Goal: Task Accomplishment & Management: Use online tool/utility

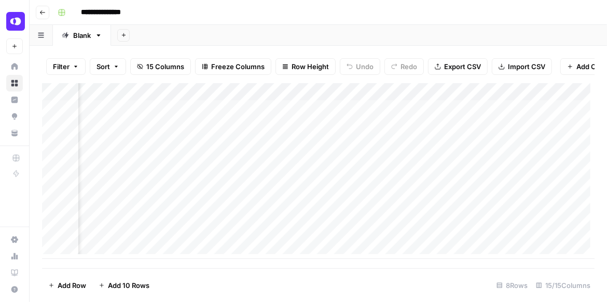
scroll to position [0, 1181]
click at [529, 113] on div "Add Column" at bounding box center [318, 170] width 553 height 175
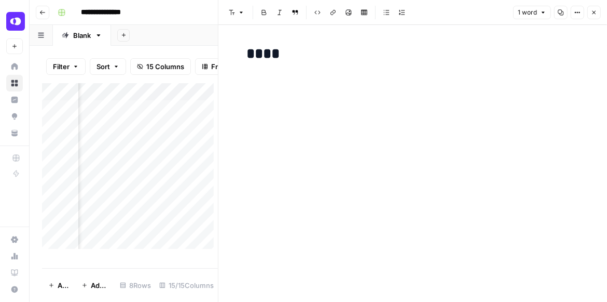
click at [596, 14] on icon "button" at bounding box center [594, 12] width 6 height 6
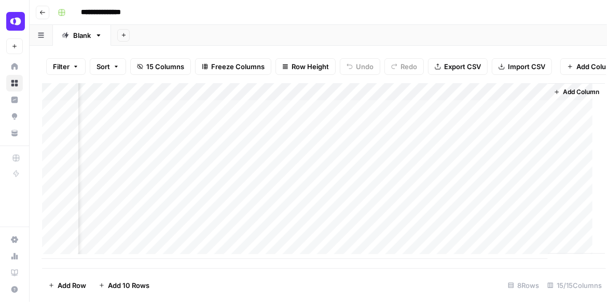
scroll to position [0, 1180]
click at [332, 115] on div "Add Column" at bounding box center [318, 170] width 553 height 175
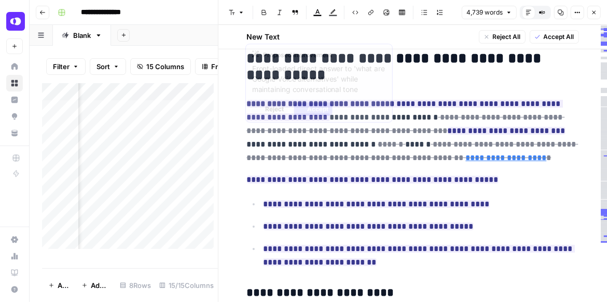
scroll to position [326, 0]
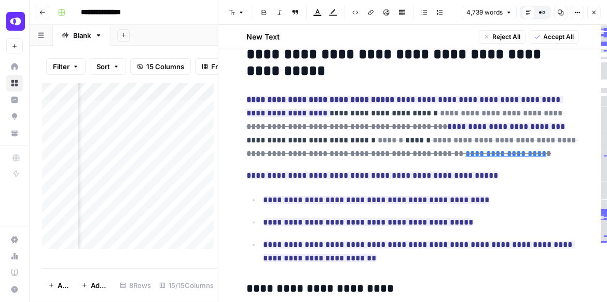
click at [596, 11] on icon "button" at bounding box center [594, 12] width 6 height 6
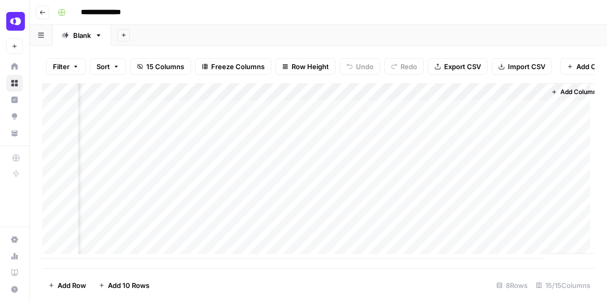
click at [442, 113] on div "Add Column" at bounding box center [318, 170] width 553 height 175
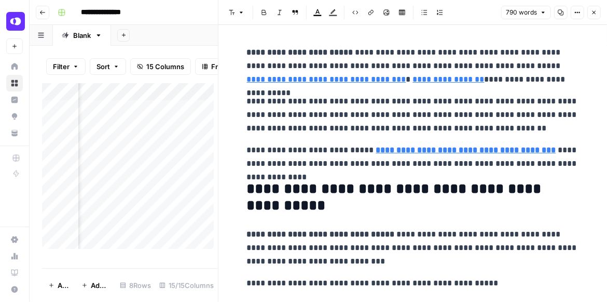
click at [595, 13] on icon "button" at bounding box center [594, 12] width 6 height 6
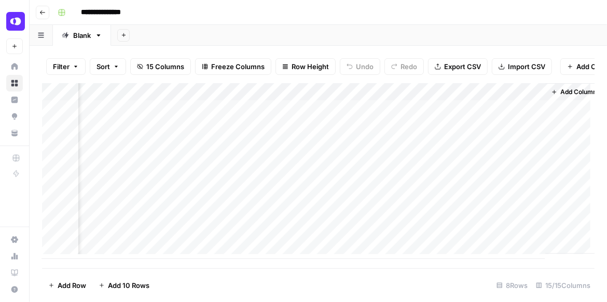
click at [240, 114] on div "Add Column" at bounding box center [318, 170] width 553 height 175
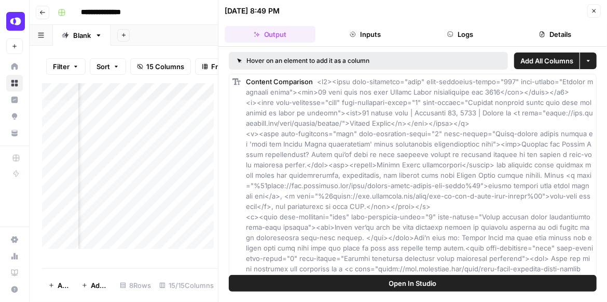
click at [468, 279] on button "Open In Studio" at bounding box center [413, 283] width 368 height 17
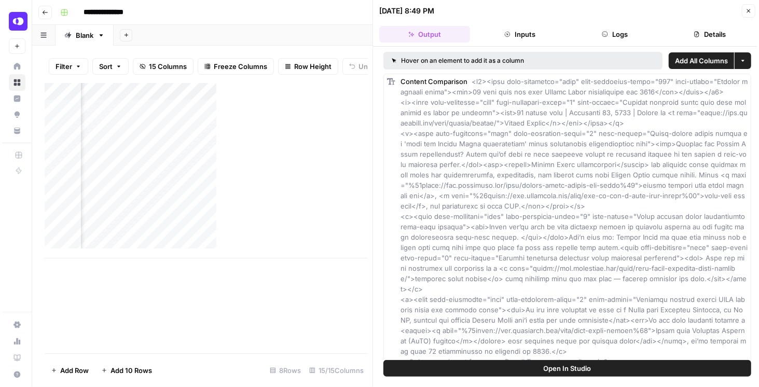
scroll to position [0, 1180]
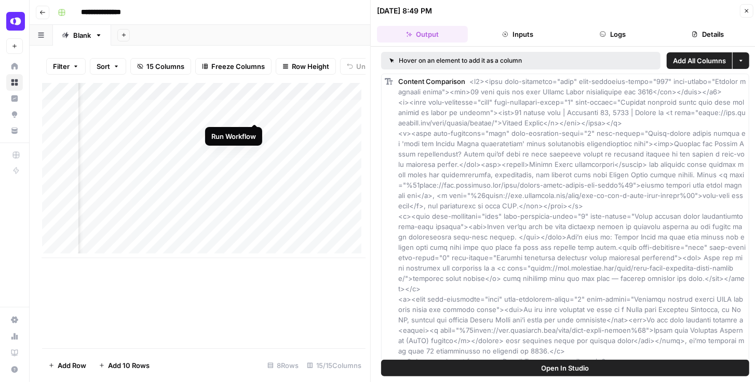
click at [253, 113] on div "Add Column" at bounding box center [203, 170] width 323 height 175
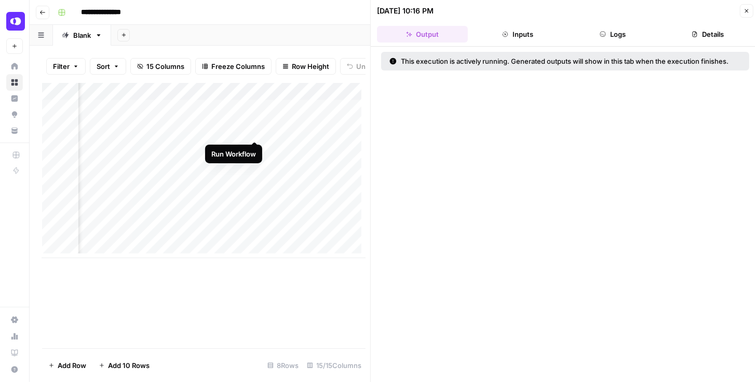
click at [254, 131] on div "Add Column" at bounding box center [203, 170] width 323 height 175
click at [251, 148] on div "Add Column" at bounding box center [203, 170] width 323 height 175
click at [607, 13] on button "Close" at bounding box center [745, 10] width 13 height 13
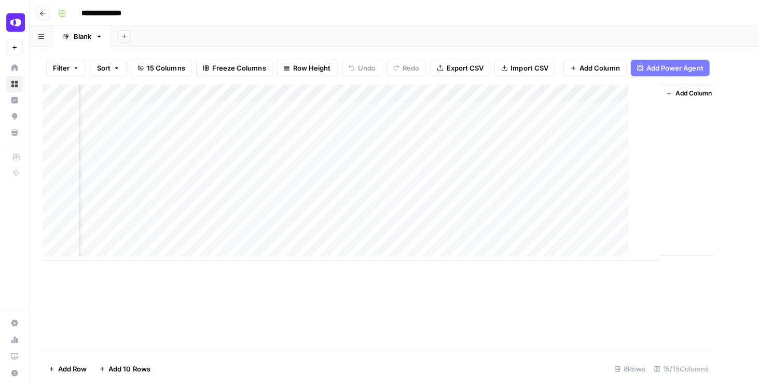
scroll to position [0, 1029]
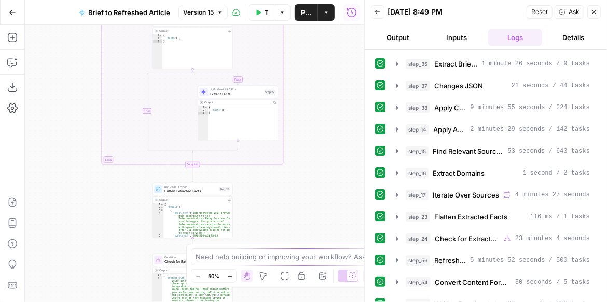
scroll to position [59, 0]
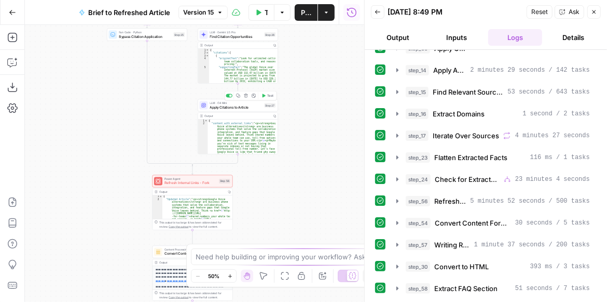
click at [233, 108] on span "Apply Citations to Article" at bounding box center [236, 106] width 52 height 5
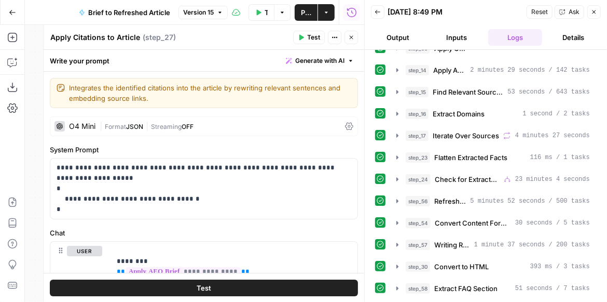
click at [91, 122] on div "O4 Mini" at bounding box center [82, 125] width 26 height 7
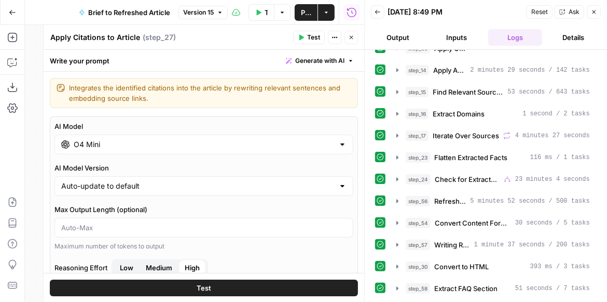
click at [104, 147] on input "O4 Mini" at bounding box center [204, 144] width 261 height 10
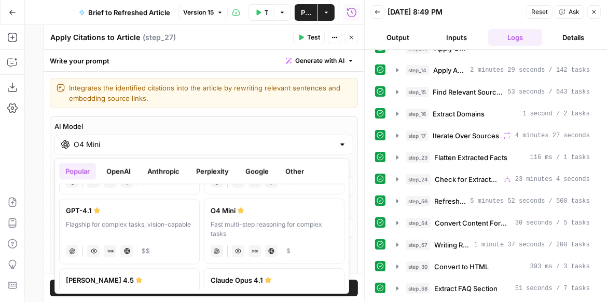
click at [174, 172] on button "Anthropic" at bounding box center [163, 170] width 45 height 17
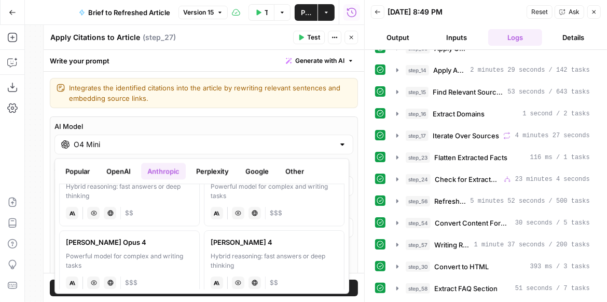
scroll to position [30, 0]
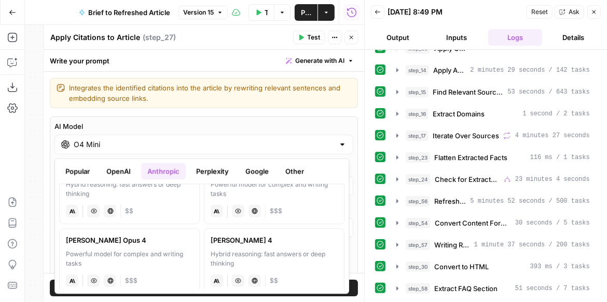
click at [169, 250] on div "Powerful model for complex and writing tasks" at bounding box center [129, 258] width 127 height 19
type input "Claude Opus 4"
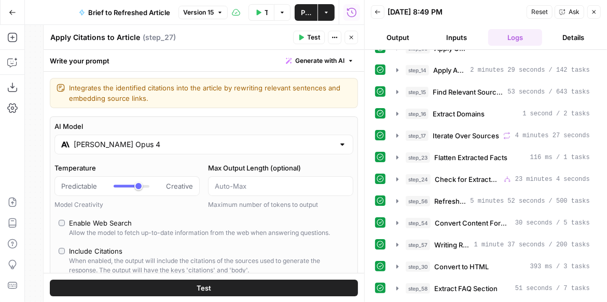
click at [307, 39] on button "Test" at bounding box center [309, 37] width 32 height 13
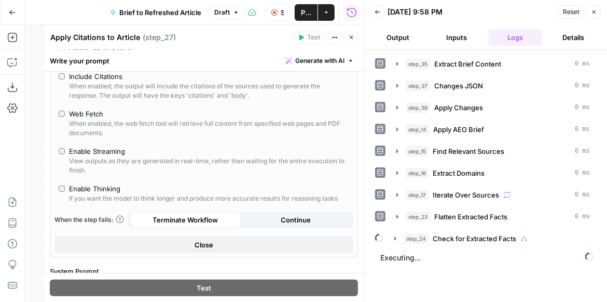
scroll to position [177, 0]
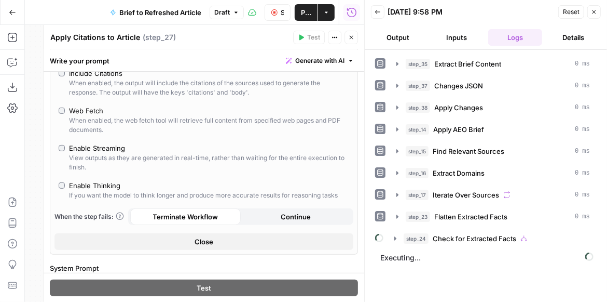
click at [282, 12] on span "Stop Run" at bounding box center [282, 12] width 3 height 10
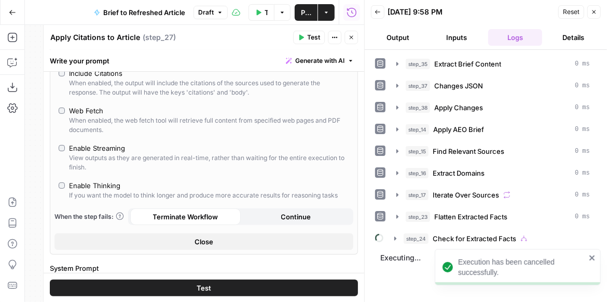
click at [109, 182] on div "Enable Thinking" at bounding box center [94, 185] width 51 height 10
type input "*"
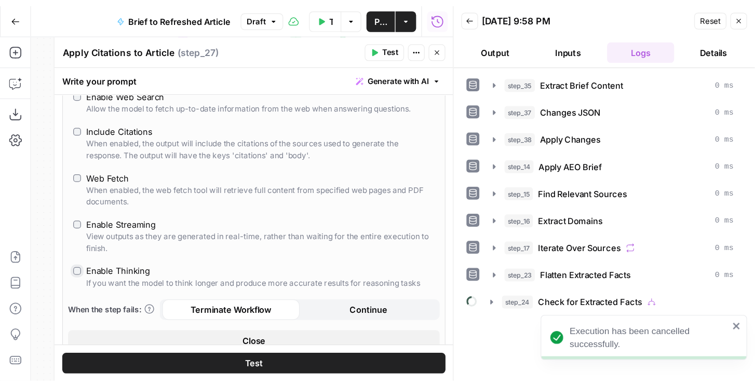
scroll to position [206, 0]
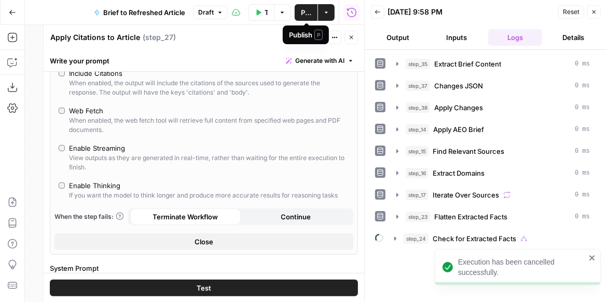
click at [310, 14] on span "Publish" at bounding box center [306, 12] width 10 height 10
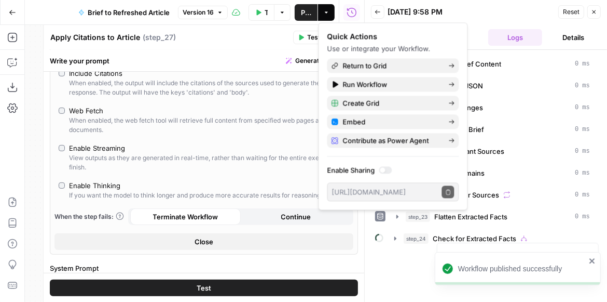
click at [260, 12] on icon "button" at bounding box center [259, 12] width 5 height 6
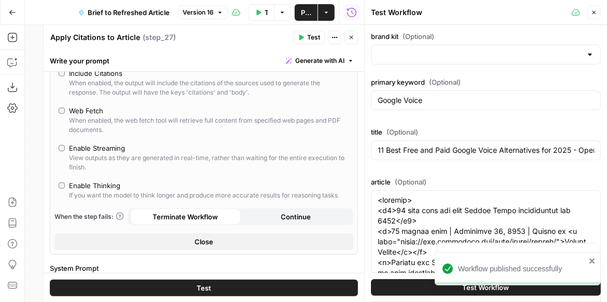
type input "Quo"
type input "OpenPhone Sitemap (Blogs + NonBlogs)"
click at [302, 41] on button "Test" at bounding box center [309, 37] width 32 height 13
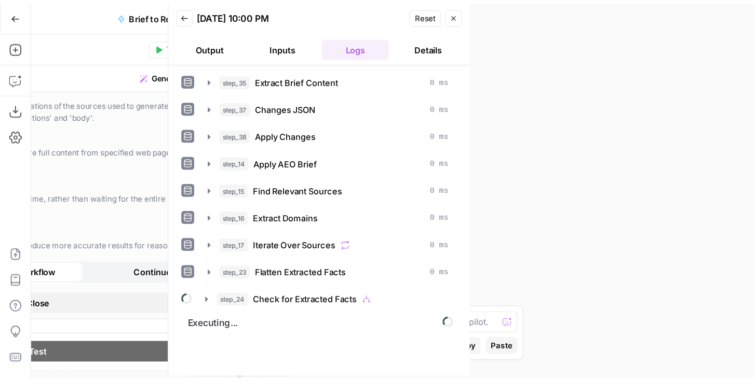
scroll to position [206, 0]
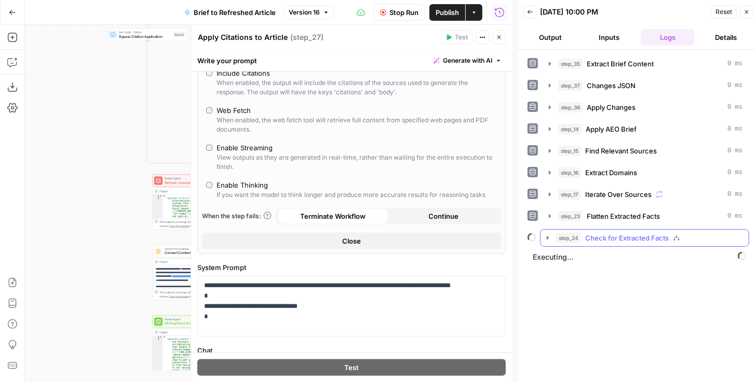
click at [547, 234] on icon "button" at bounding box center [547, 238] width 8 height 8
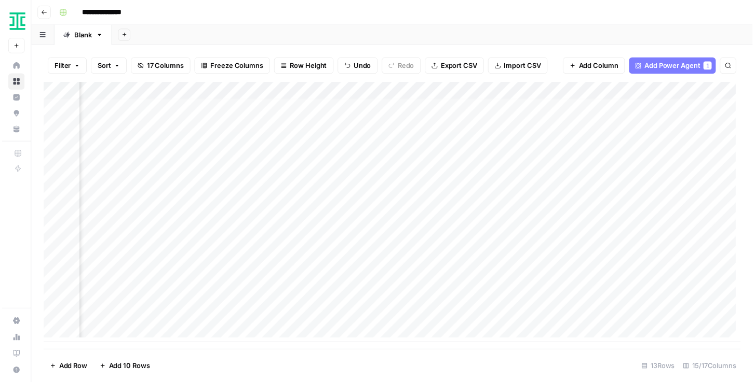
scroll to position [4, 924]
click at [639, 280] on div "Add Column" at bounding box center [394, 215] width 705 height 264
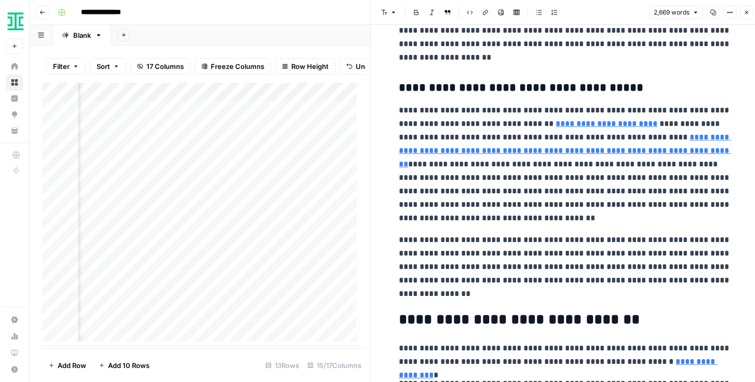
type input "https://www.gartner.com/en/newsroom/press-releases/2024-05-08-gartner-predicts-…"
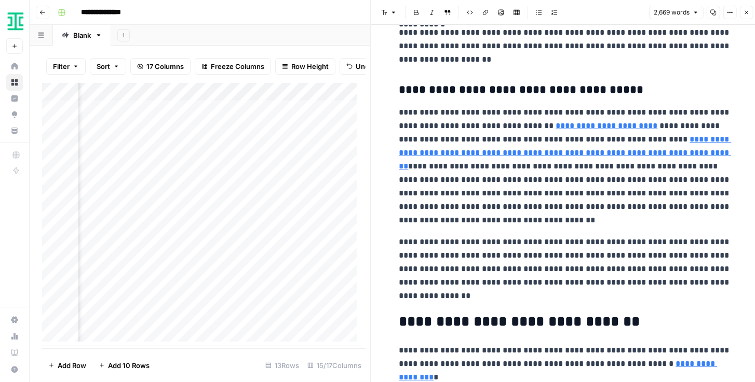
click at [747, 14] on icon "button" at bounding box center [746, 12] width 6 height 6
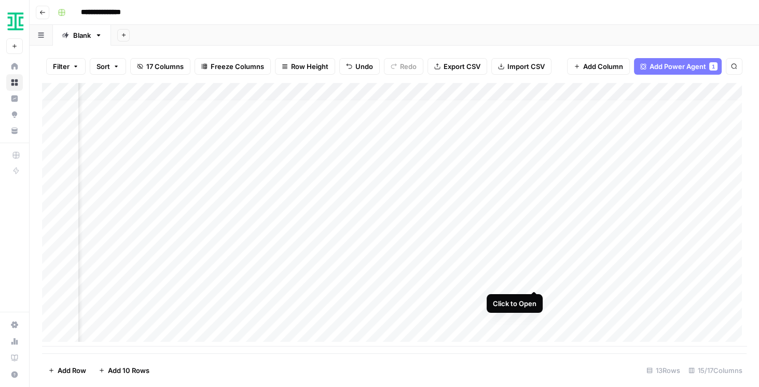
click at [533, 280] on div "Add Column" at bounding box center [394, 215] width 705 height 264
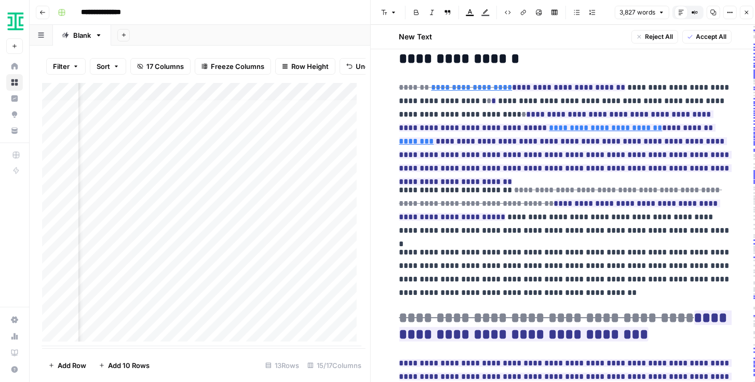
scroll to position [5281, 0]
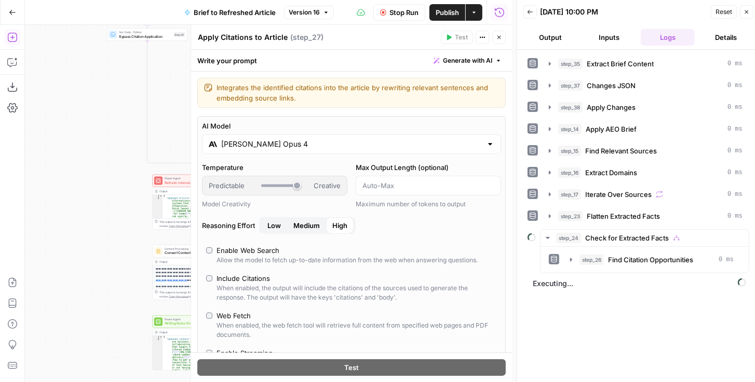
click at [265, 148] on input "[PERSON_NAME] Opus 4" at bounding box center [351, 144] width 261 height 10
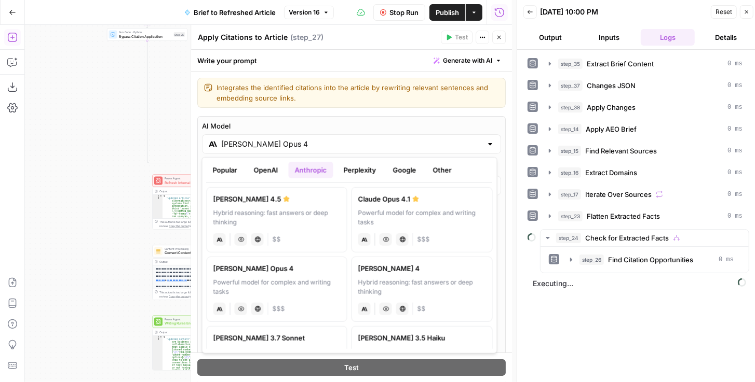
click at [402, 175] on button "Google" at bounding box center [405, 170] width 36 height 17
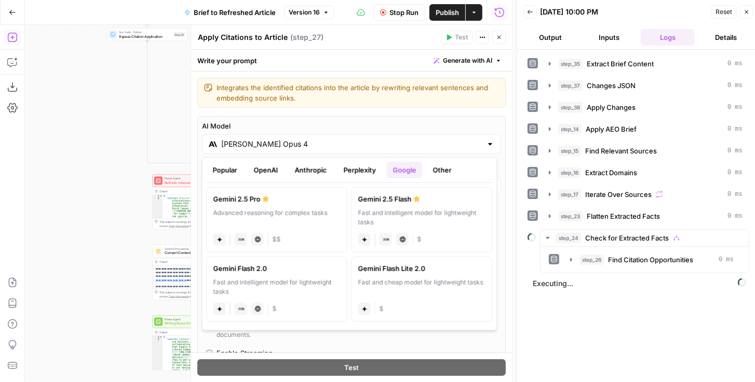
scroll to position [5, 0]
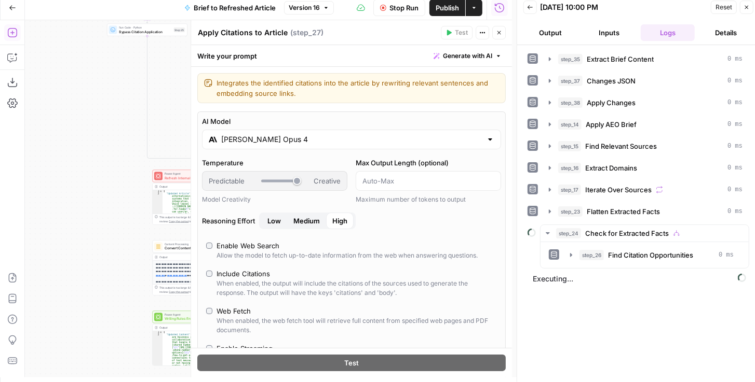
click at [399, 9] on span "Stop Run" at bounding box center [403, 8] width 29 height 10
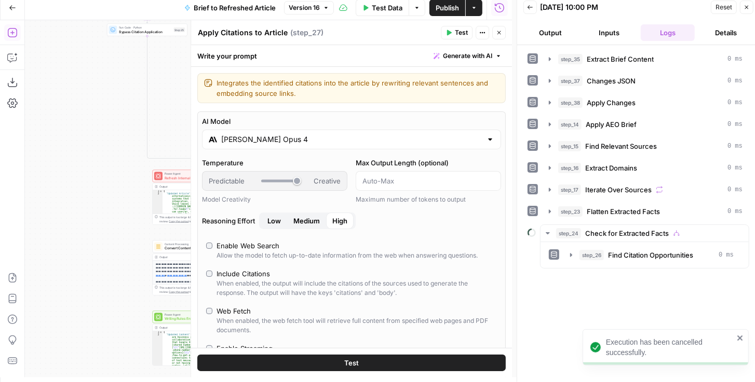
click at [376, 148] on div "AI Model Claude Opus 4 Temperature Predictable Creative Model Creativity Max Ou…" at bounding box center [351, 284] width 308 height 344
click at [365, 139] on input "Claude Opus 4" at bounding box center [351, 139] width 261 height 10
click at [349, 141] on input "Claude Opus 4" at bounding box center [351, 139] width 261 height 10
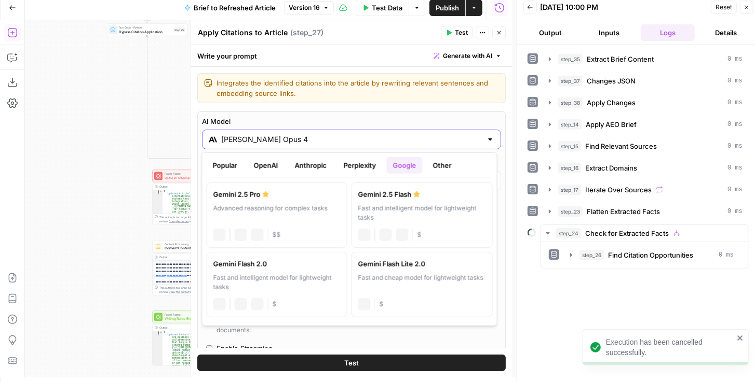
click at [409, 139] on input "Claude Opus 4" at bounding box center [351, 139] width 261 height 10
click at [277, 204] on div "Advanced reasoning for complex tasks" at bounding box center [276, 213] width 127 height 19
type input "Gemini 2.5 Pro"
type input "***"
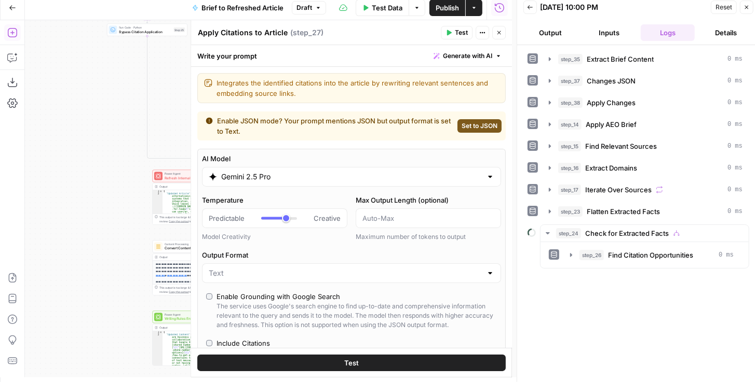
click at [472, 129] on span "Set to JSON" at bounding box center [479, 125] width 36 height 9
type input "JSON"
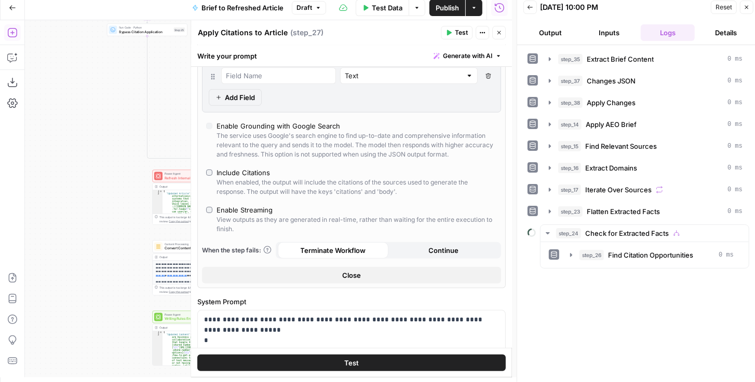
scroll to position [208, 0]
click at [447, 33] on icon "button" at bounding box center [448, 33] width 6 height 6
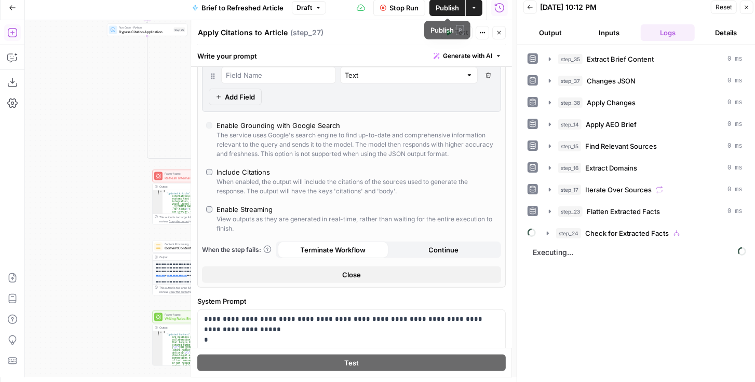
click at [442, 10] on span "Publish" at bounding box center [446, 8] width 23 height 10
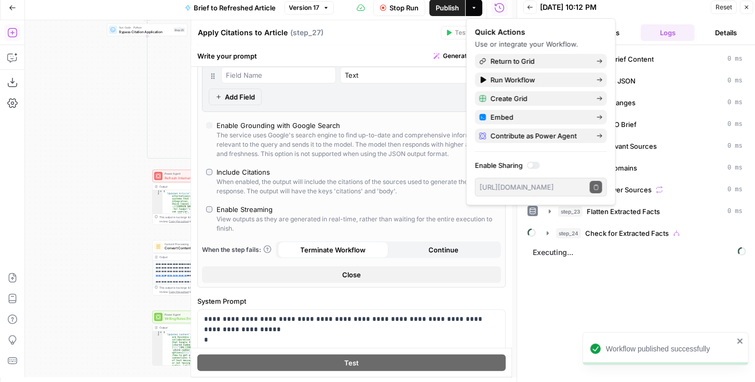
click at [406, 195] on div "AI Model Gemini 2.5 Pro Temperature Predictable Creative Model Creativity Max O…" at bounding box center [351, 96] width 308 height 384
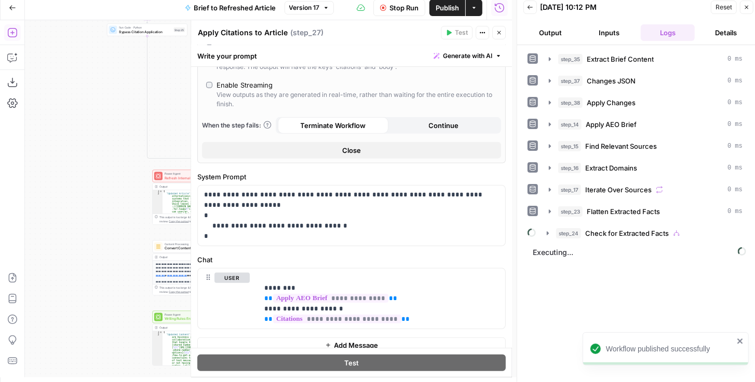
scroll to position [339, 0]
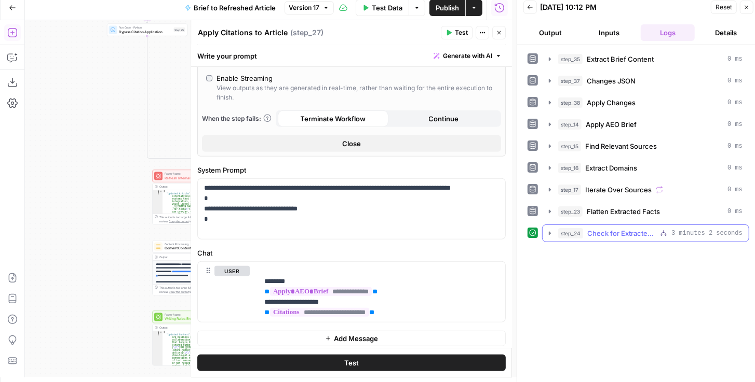
click at [546, 230] on icon "button" at bounding box center [549, 233] width 8 height 8
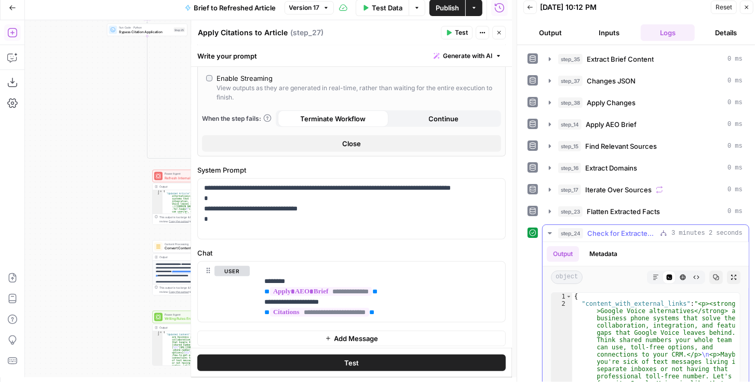
click at [728, 271] on button "Expand Output" at bounding box center [733, 277] width 13 height 13
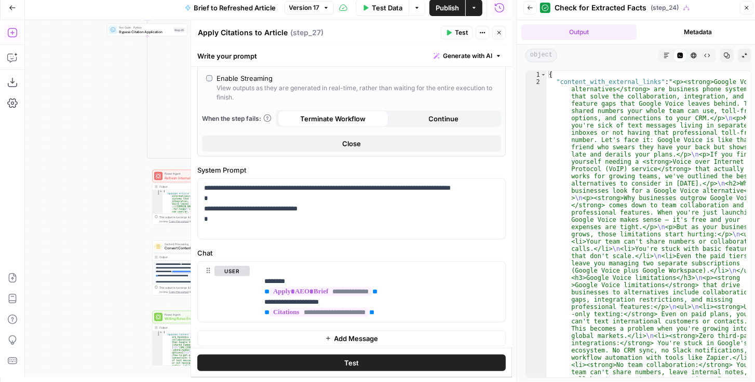
click at [669, 59] on button "Markdown" at bounding box center [666, 55] width 13 height 13
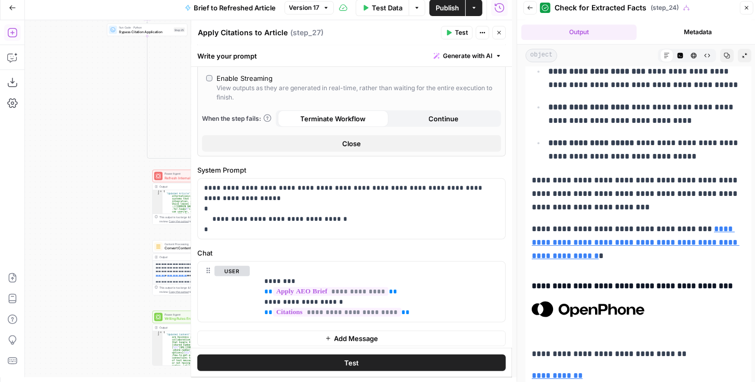
scroll to position [2190, 0]
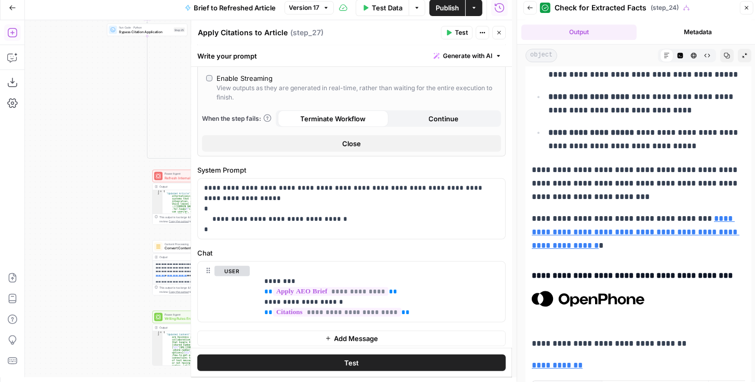
click at [745, 9] on icon "button" at bounding box center [746, 8] width 6 height 6
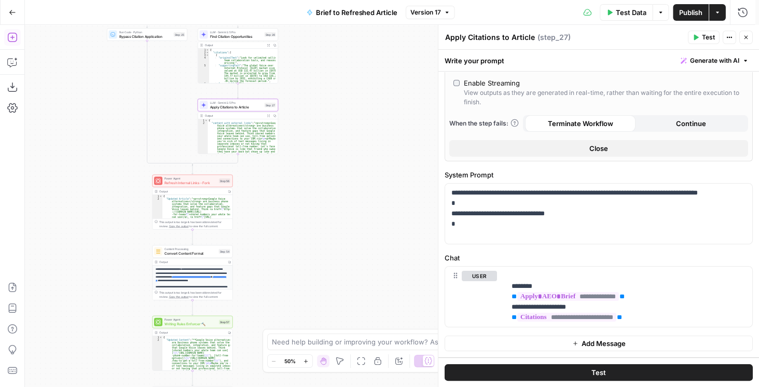
scroll to position [334, 0]
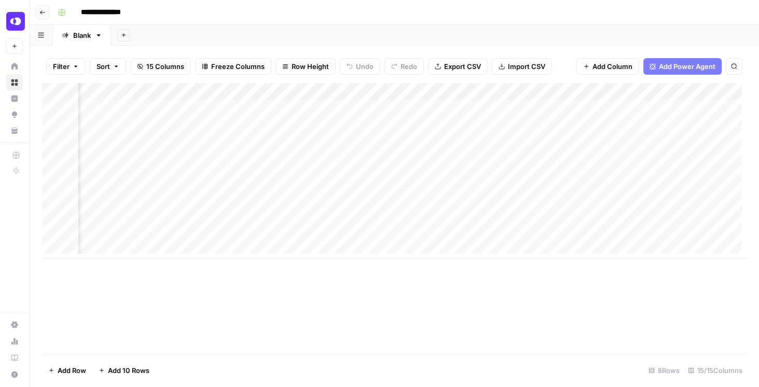
scroll to position [0, 1029]
click at [577, 143] on div "Add Column" at bounding box center [394, 170] width 705 height 175
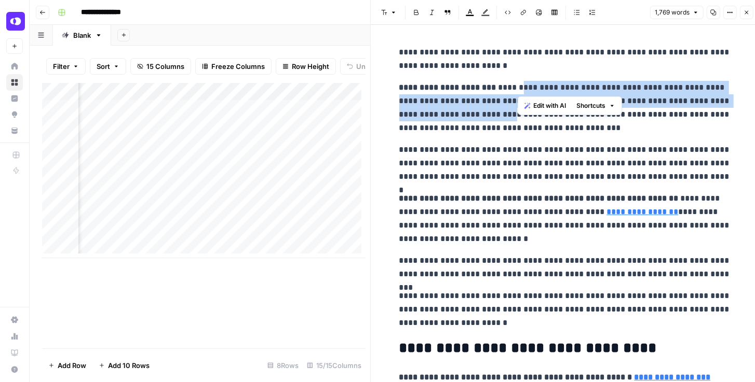
drag, startPoint x: 521, startPoint y: 84, endPoint x: 497, endPoint y: 119, distance: 42.2
click at [497, 119] on p "**********" at bounding box center [565, 108] width 332 height 54
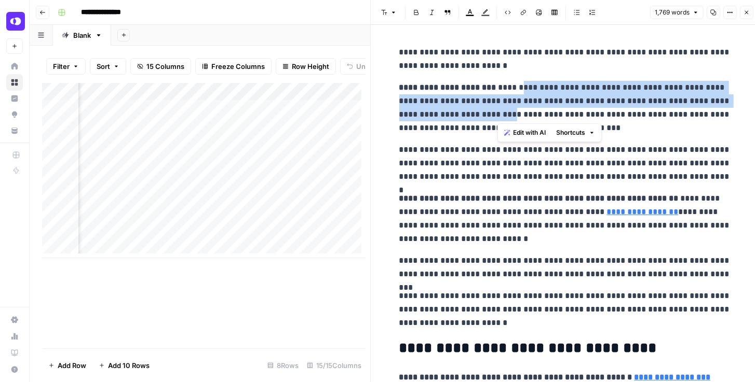
click at [484, 113] on p "**********" at bounding box center [565, 108] width 332 height 54
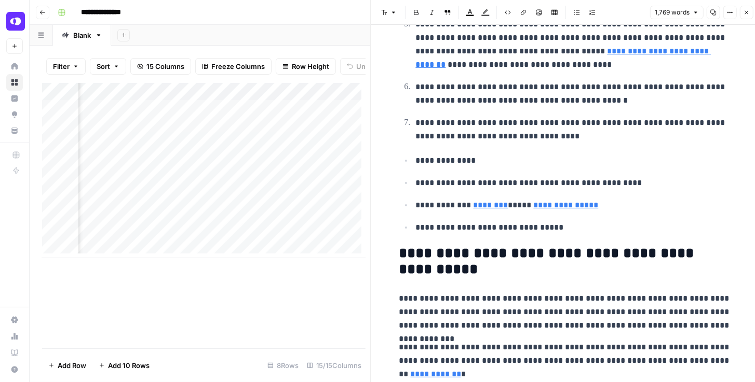
scroll to position [2755, 0]
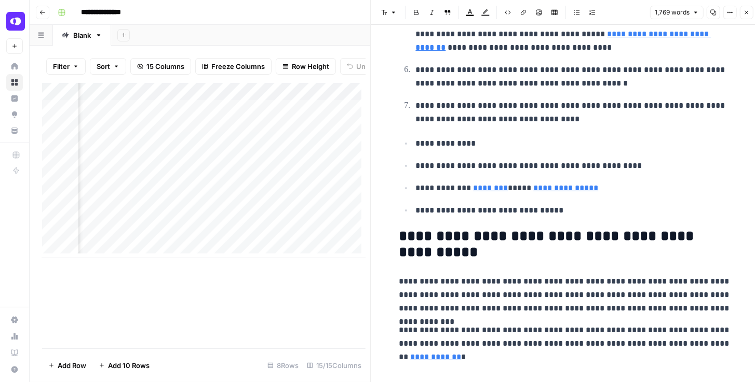
click at [745, 12] on icon "button" at bounding box center [746, 12] width 6 height 6
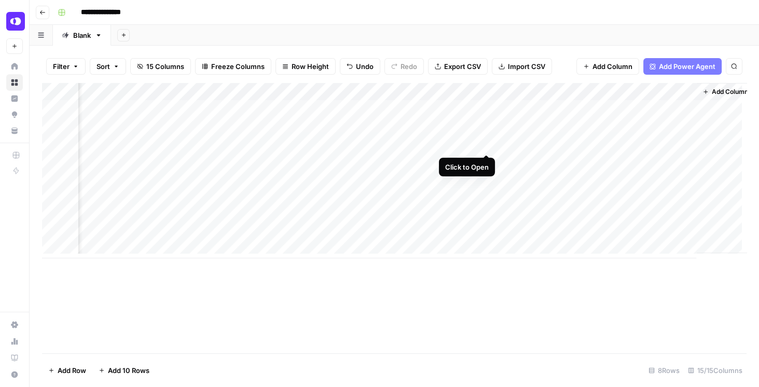
click at [485, 143] on div "Add Column" at bounding box center [394, 170] width 705 height 175
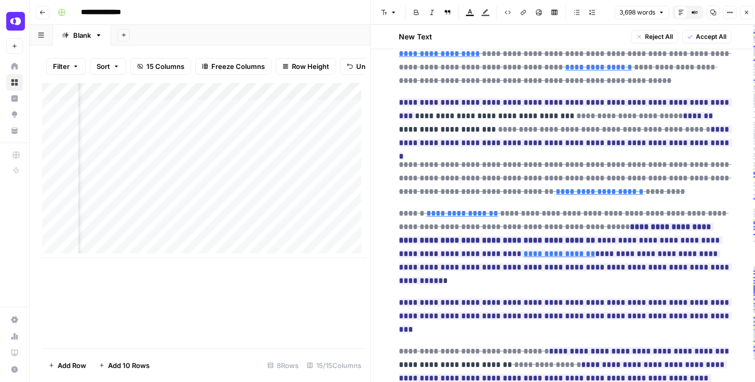
scroll to position [267, 0]
